Goal: Information Seeking & Learning: Learn about a topic

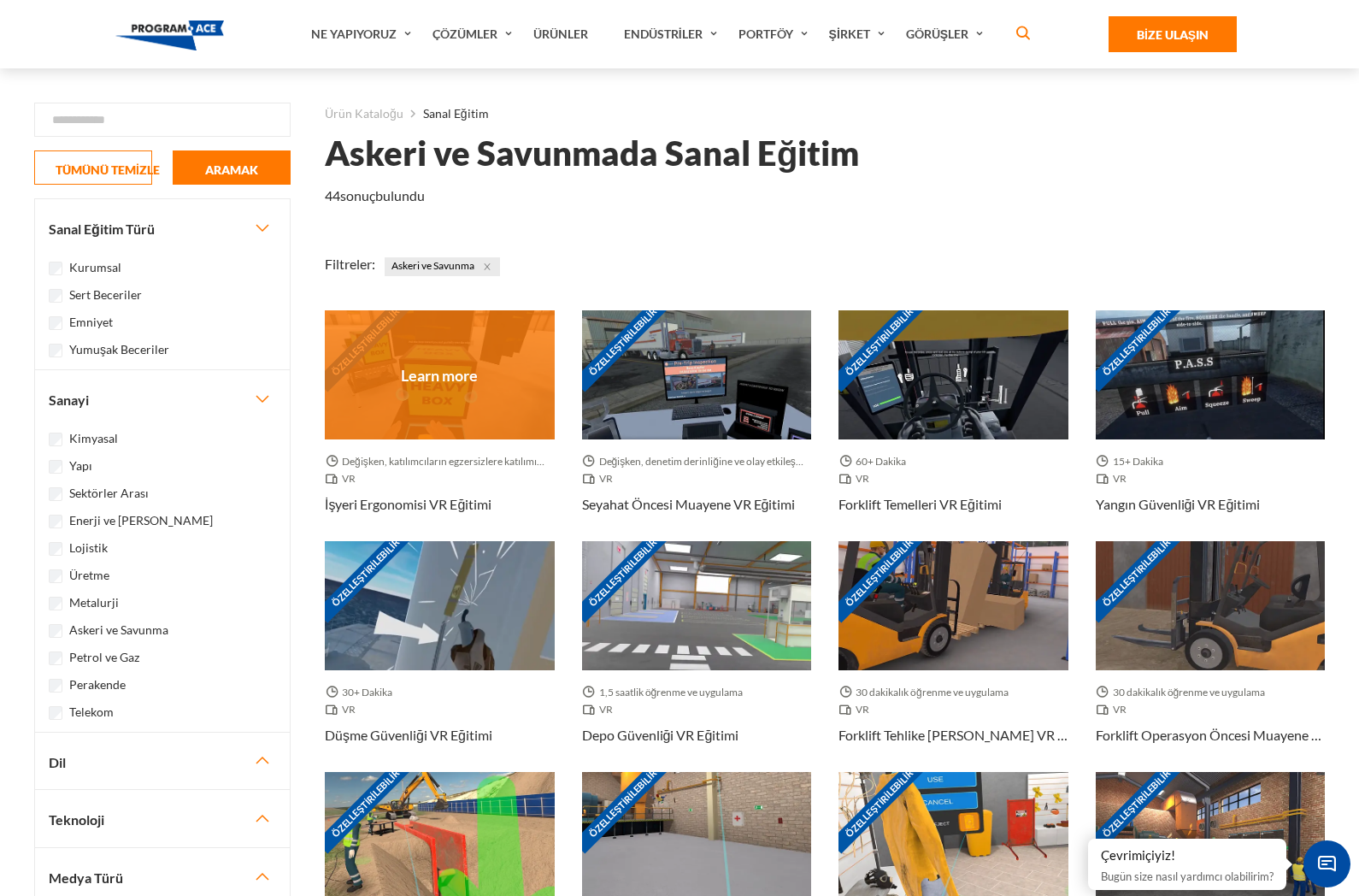
click at [483, 399] on div "Özelleştirilebilir" at bounding box center [440, 375] width 230 height 129
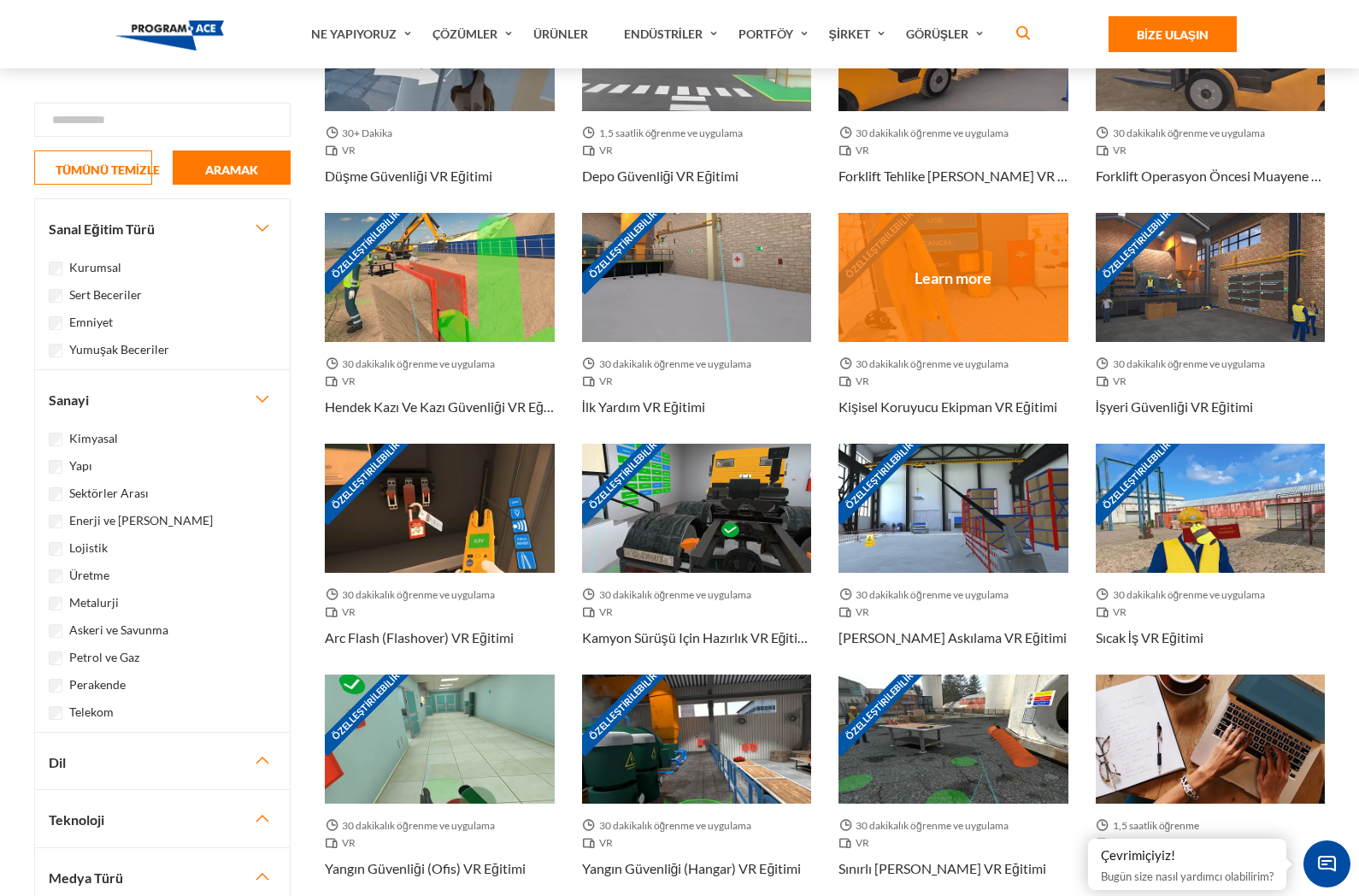
scroll to position [562, 0]
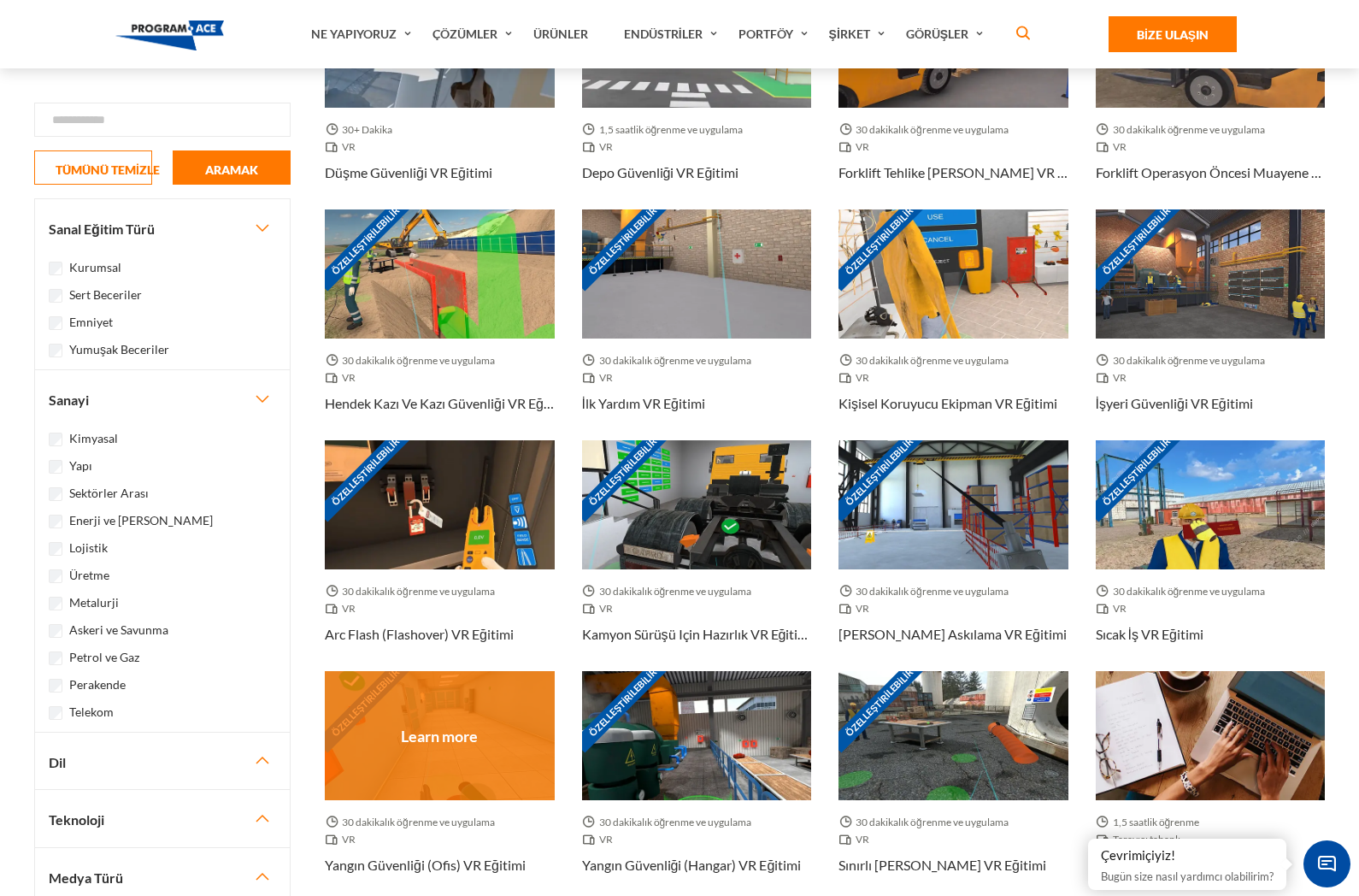
click at [509, 730] on div "Özelleştirilebilir" at bounding box center [440, 735] width 230 height 129
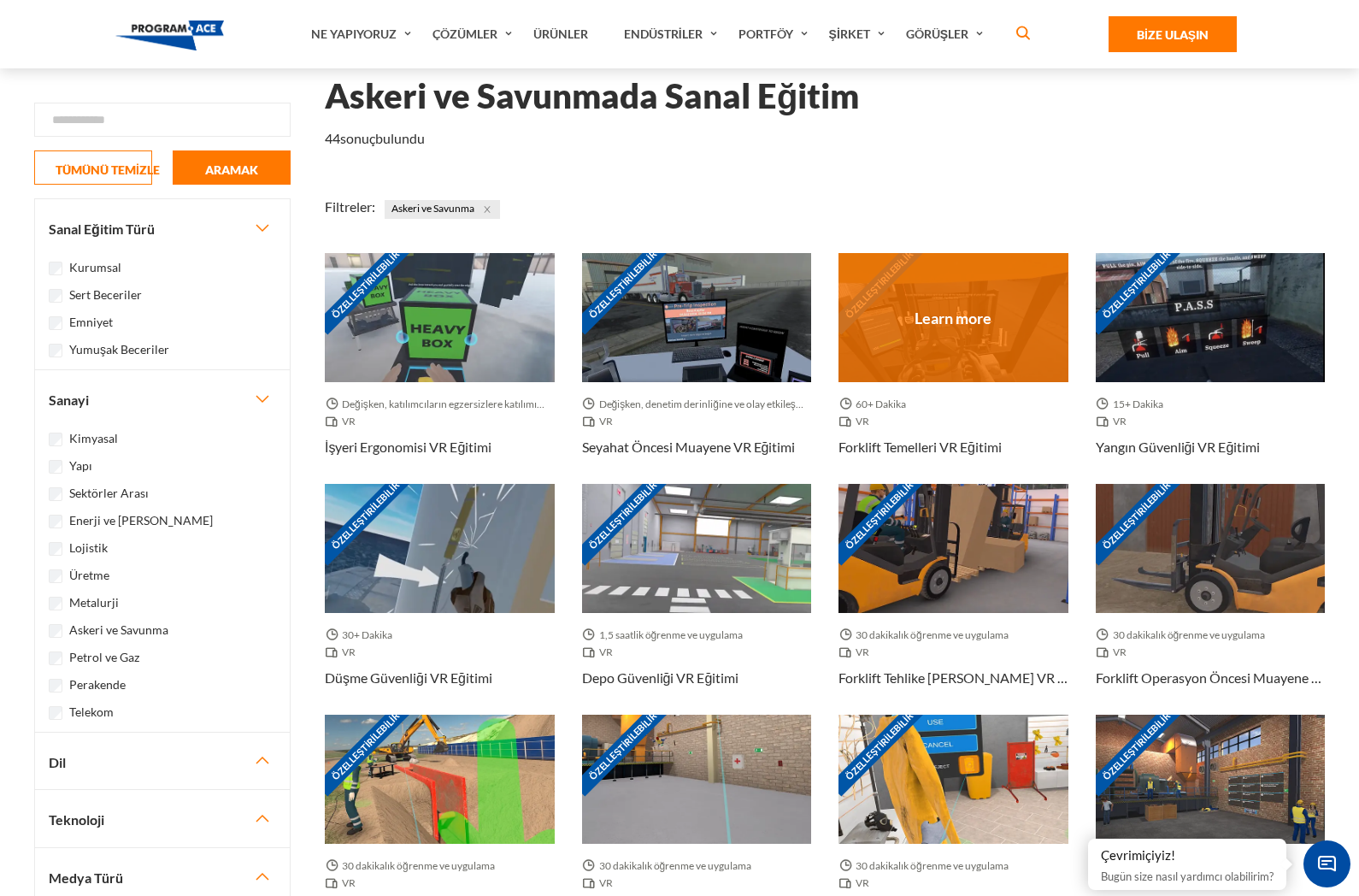
scroll to position [39, 0]
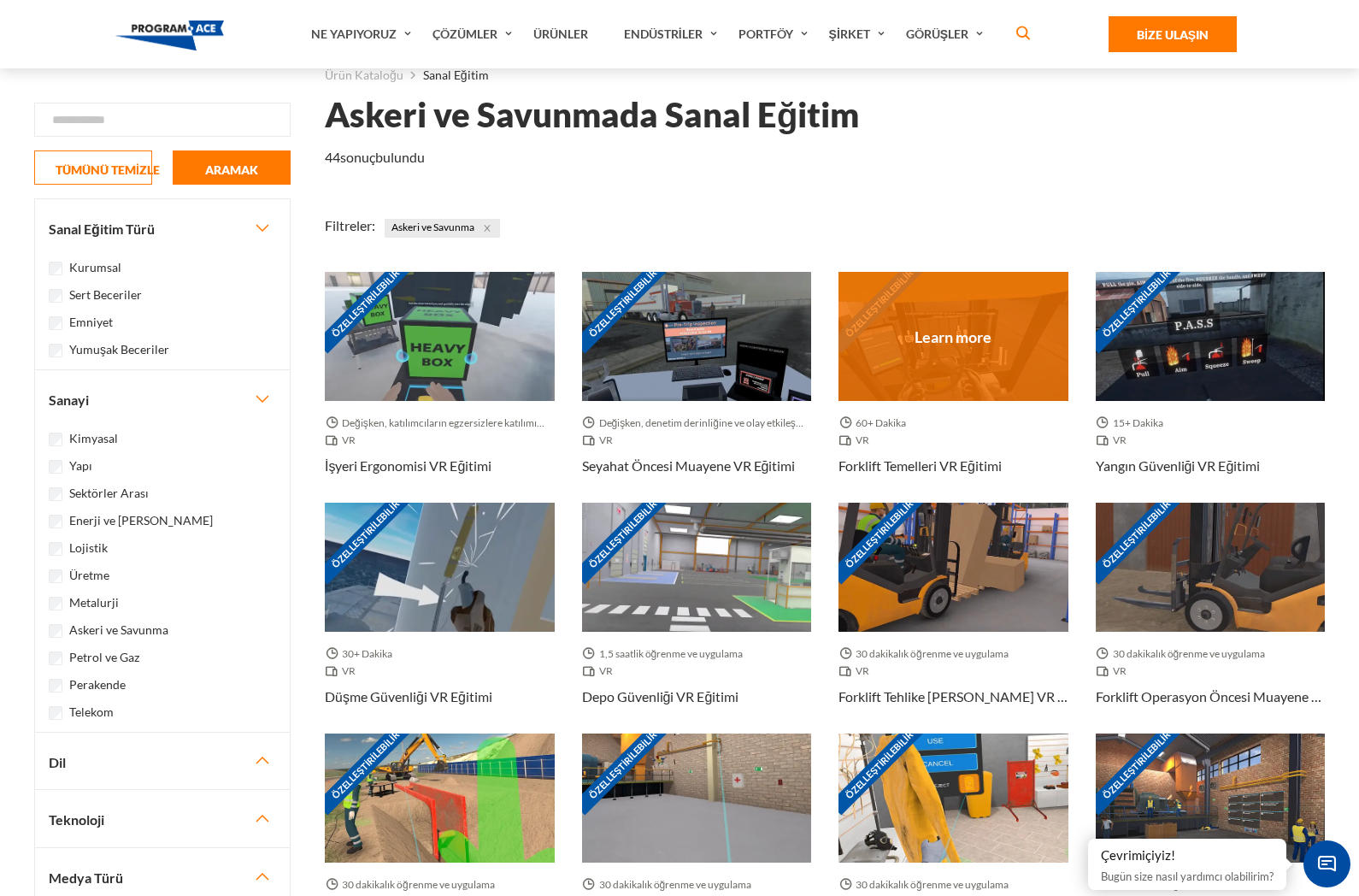
click at [1007, 366] on div "Özelleştirilebilir" at bounding box center [953, 337] width 230 height 129
